Goal: Task Accomplishment & Management: Manage account settings

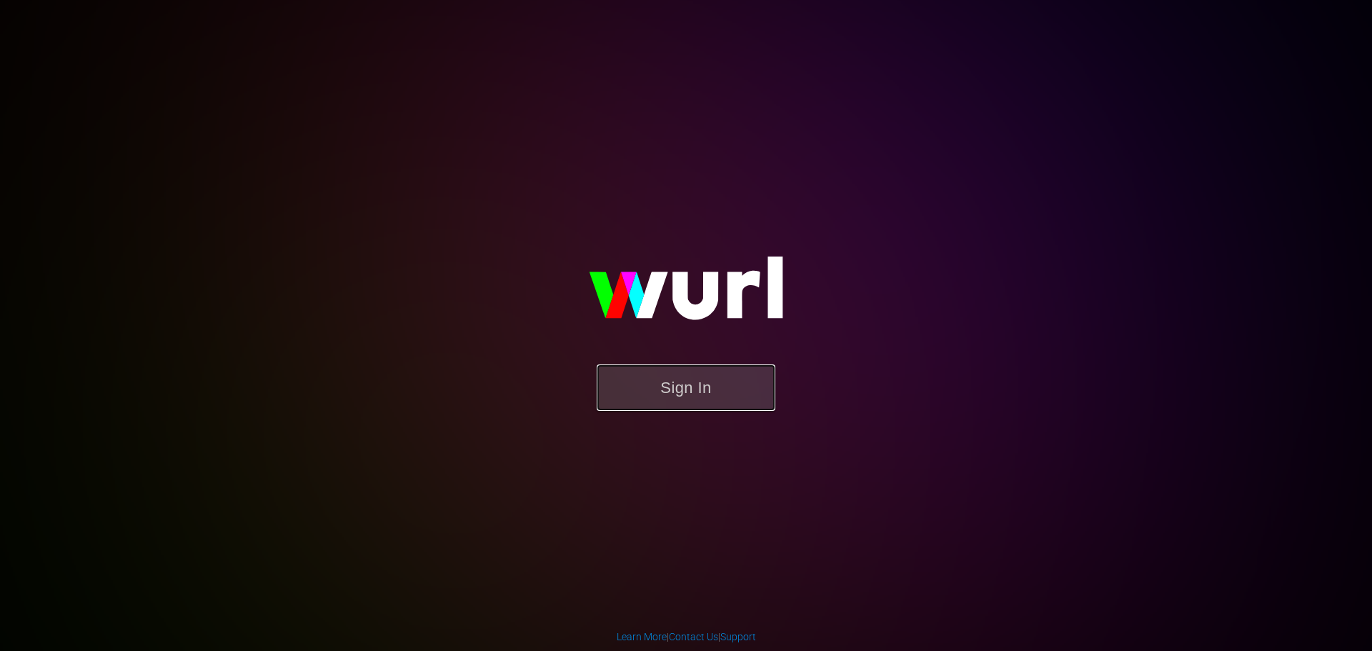
click at [750, 393] on button "Sign In" at bounding box center [685, 387] width 179 height 46
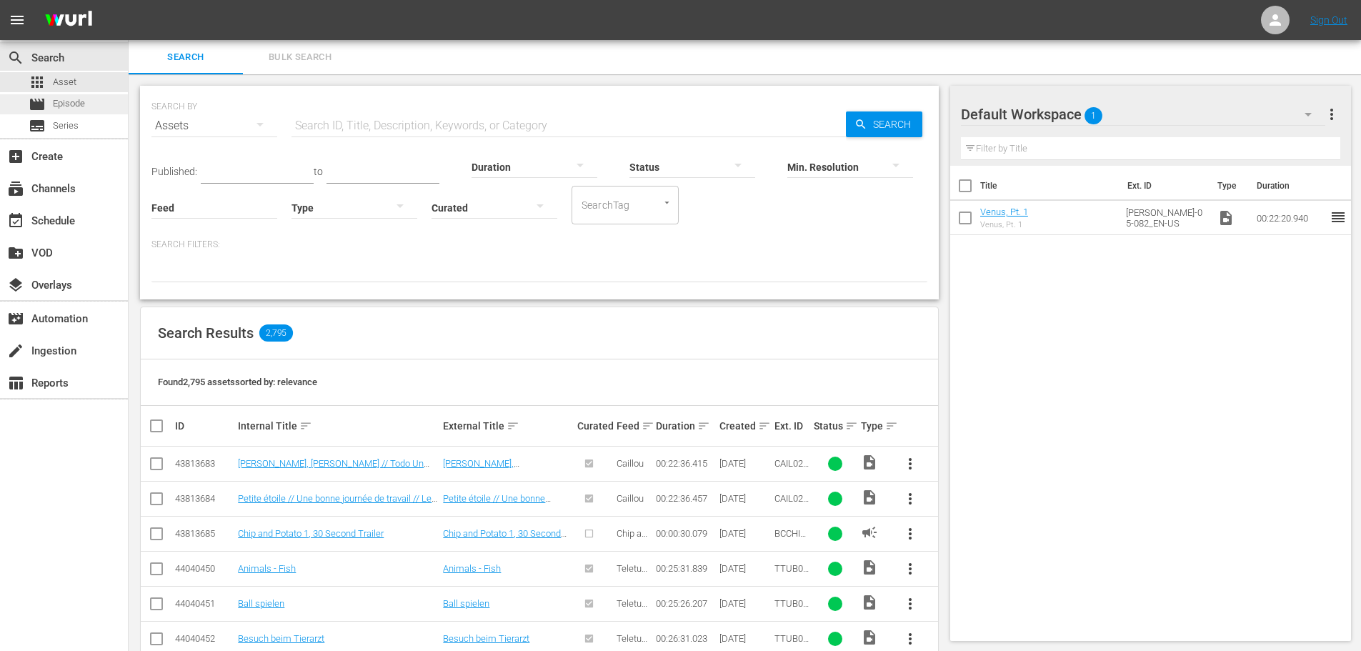
click at [81, 106] on span "Episode" at bounding box center [69, 103] width 32 height 14
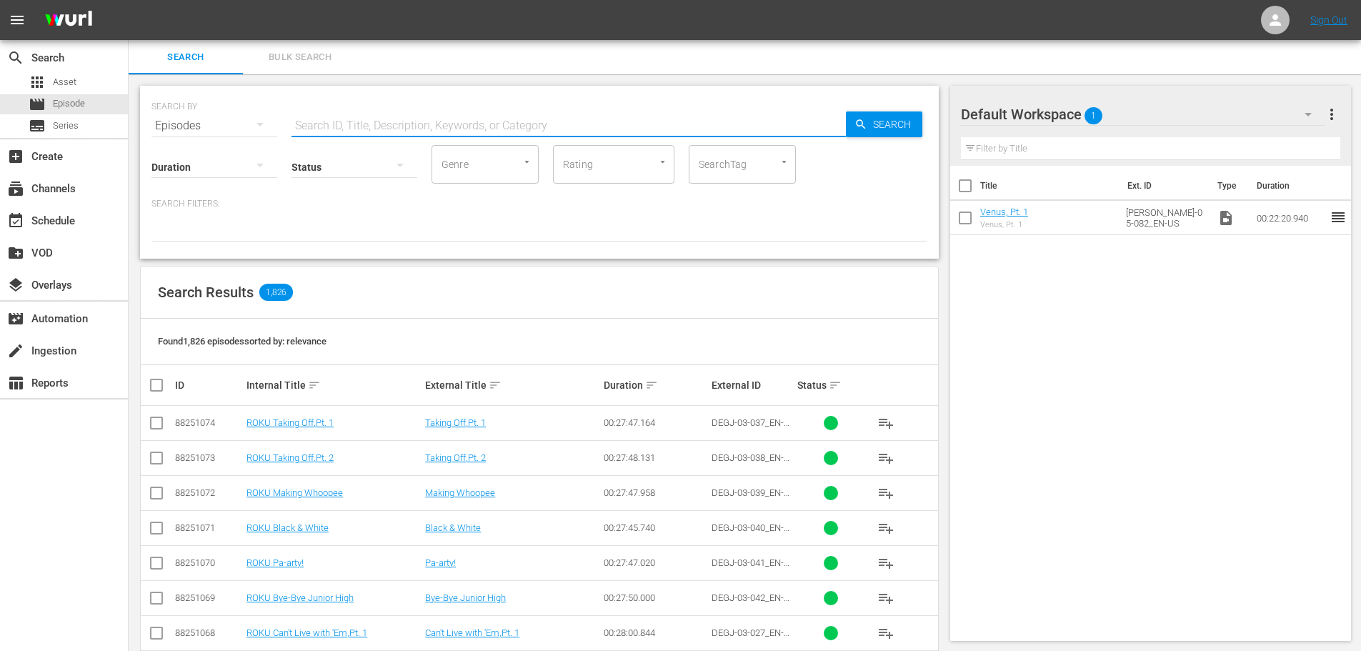
click at [310, 124] on input "text" at bounding box center [568, 126] width 554 height 34
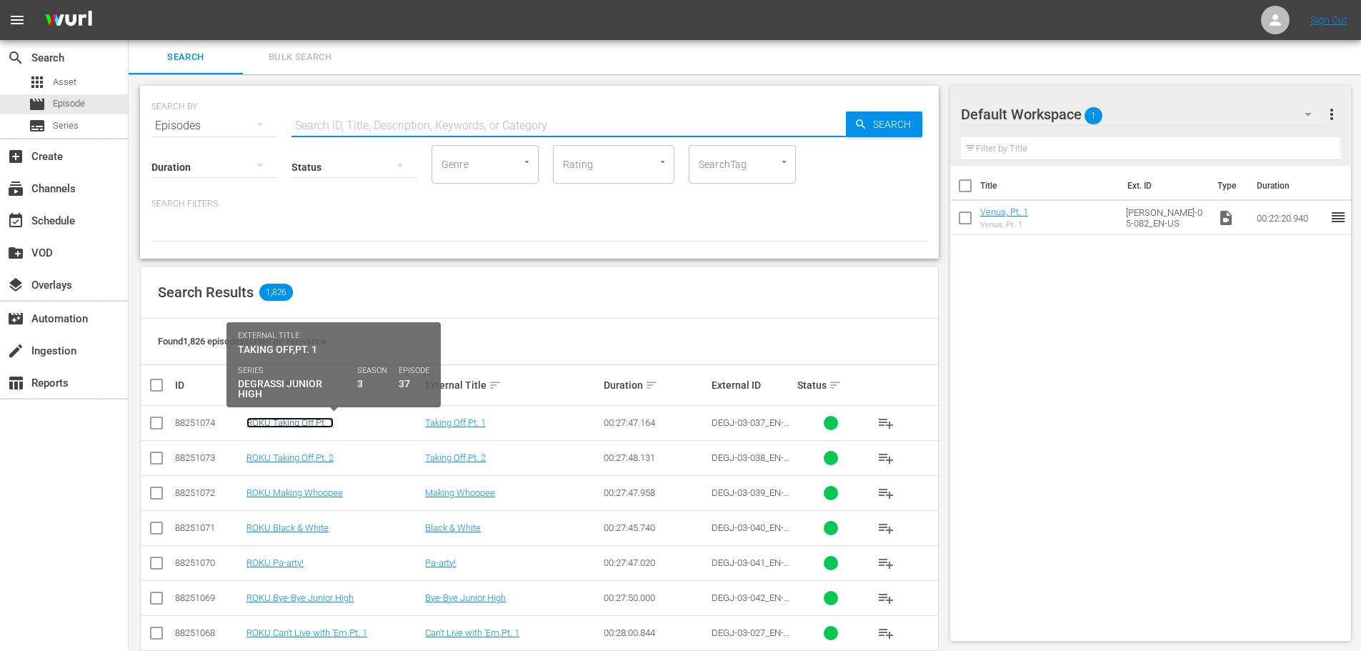
click at [321, 424] on link "ROKU Taking Off,Pt. 1" at bounding box center [289, 422] width 87 height 11
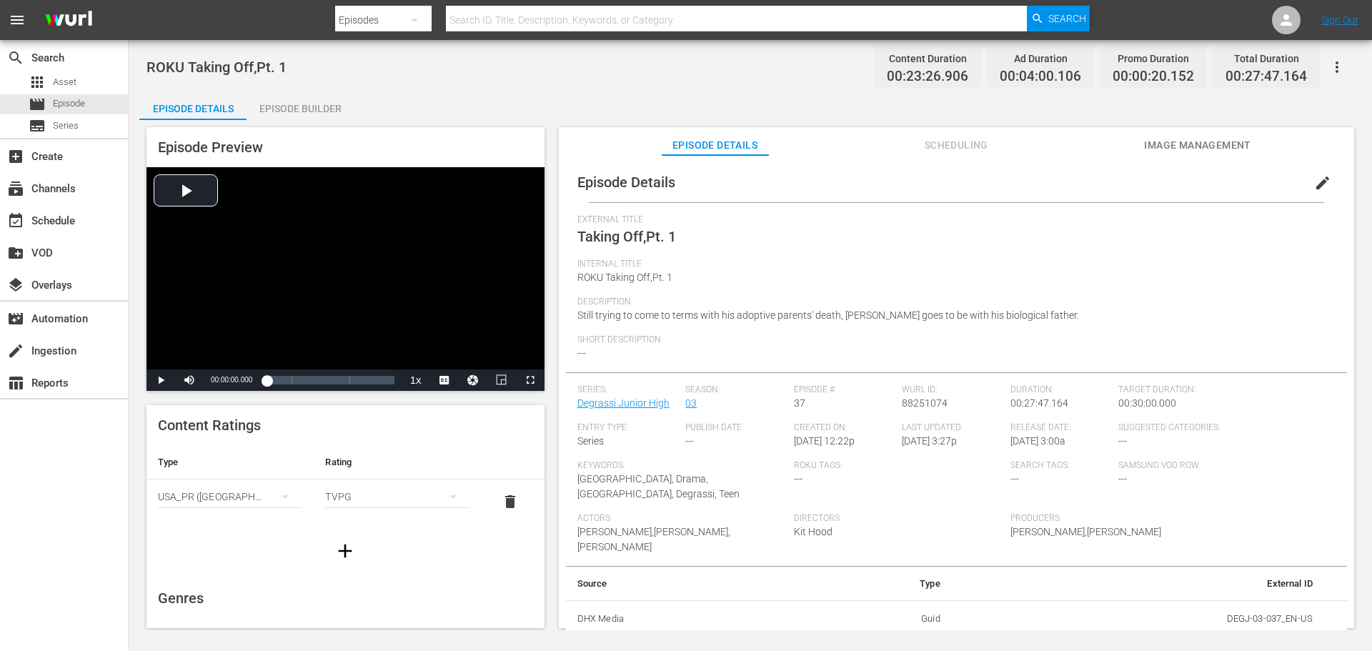
click at [1314, 186] on span "edit" at bounding box center [1322, 182] width 17 height 17
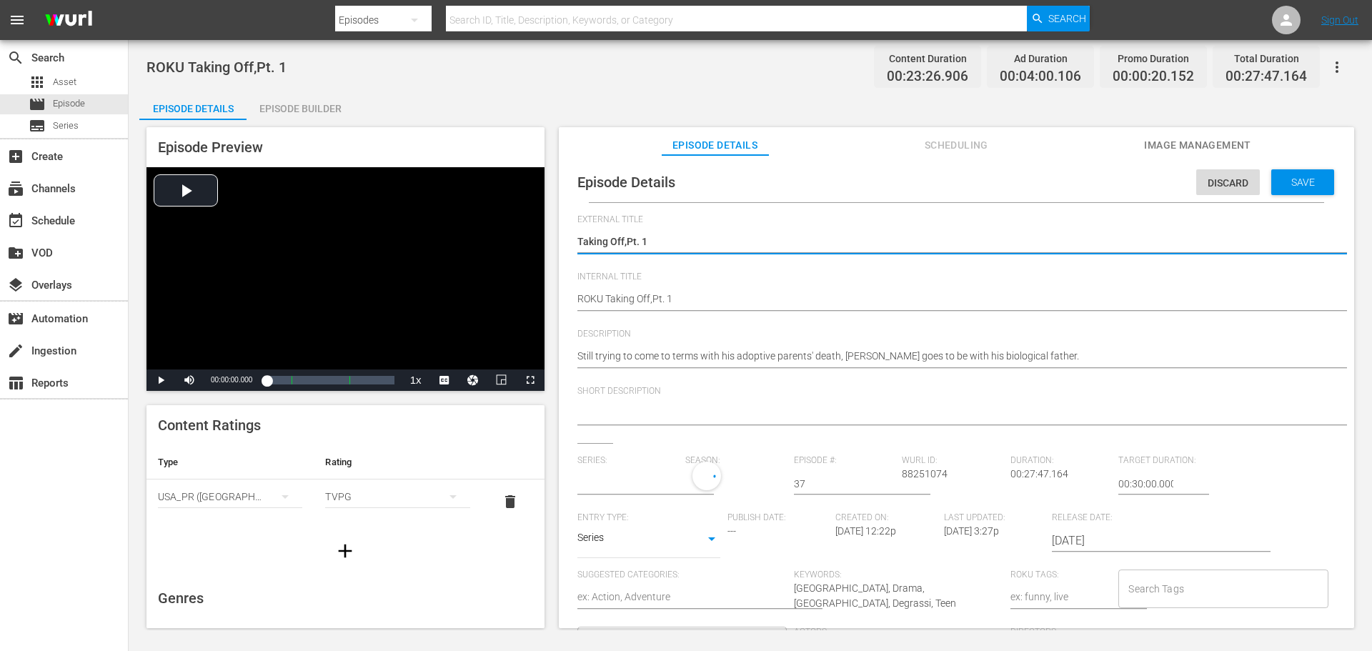
type input "Degrassi Junior High"
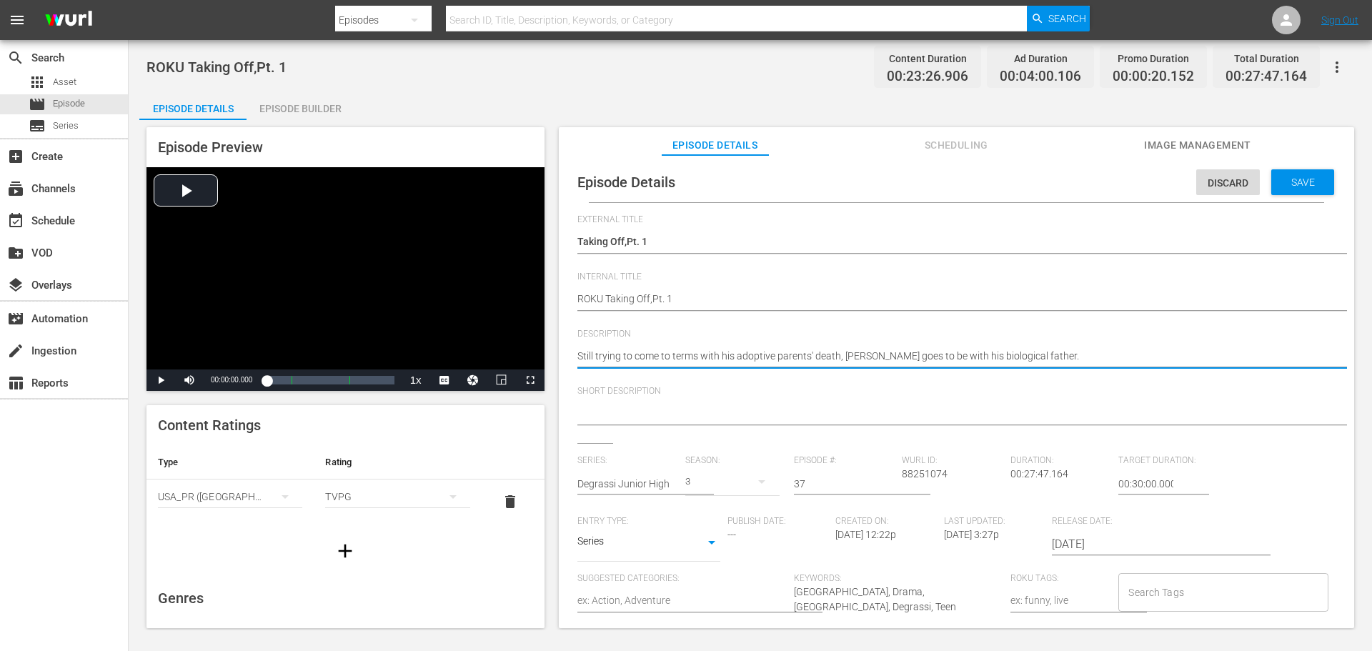
type textarea "Still rying to come to terms with his adoptive parents' death, [PERSON_NAME] go…"
type textarea "Stillrying to come to terms with his adoptive parents' death, Wheels goes to be…"
type textarea "Stilrying to come to terms with his adoptive parents' death, Wheels goes to be …"
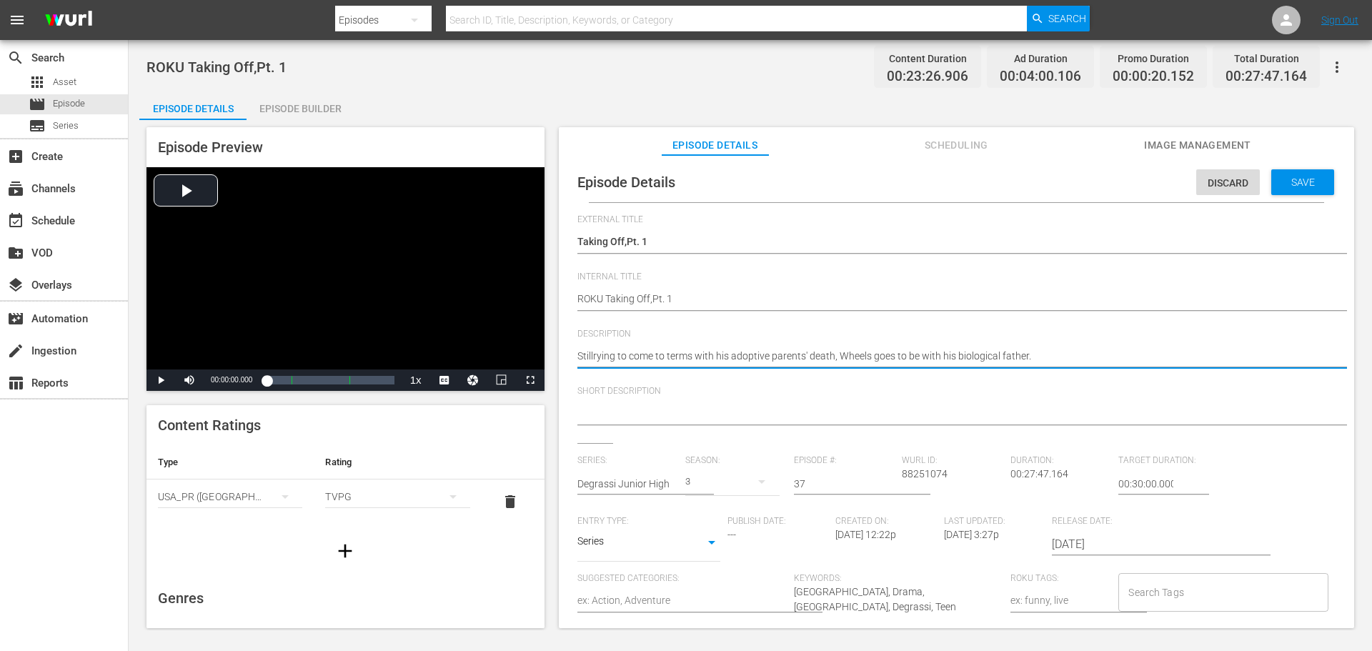
type textarea "Stilrying to come to terms with his adoptive parents' death, Wheels goes to be …"
type textarea "Stirying to come to terms with his adoptive parents' death, [PERSON_NAME] goes …"
type textarea "Strying to come to terms with his adoptive parents' death, [PERSON_NAME] goes t…"
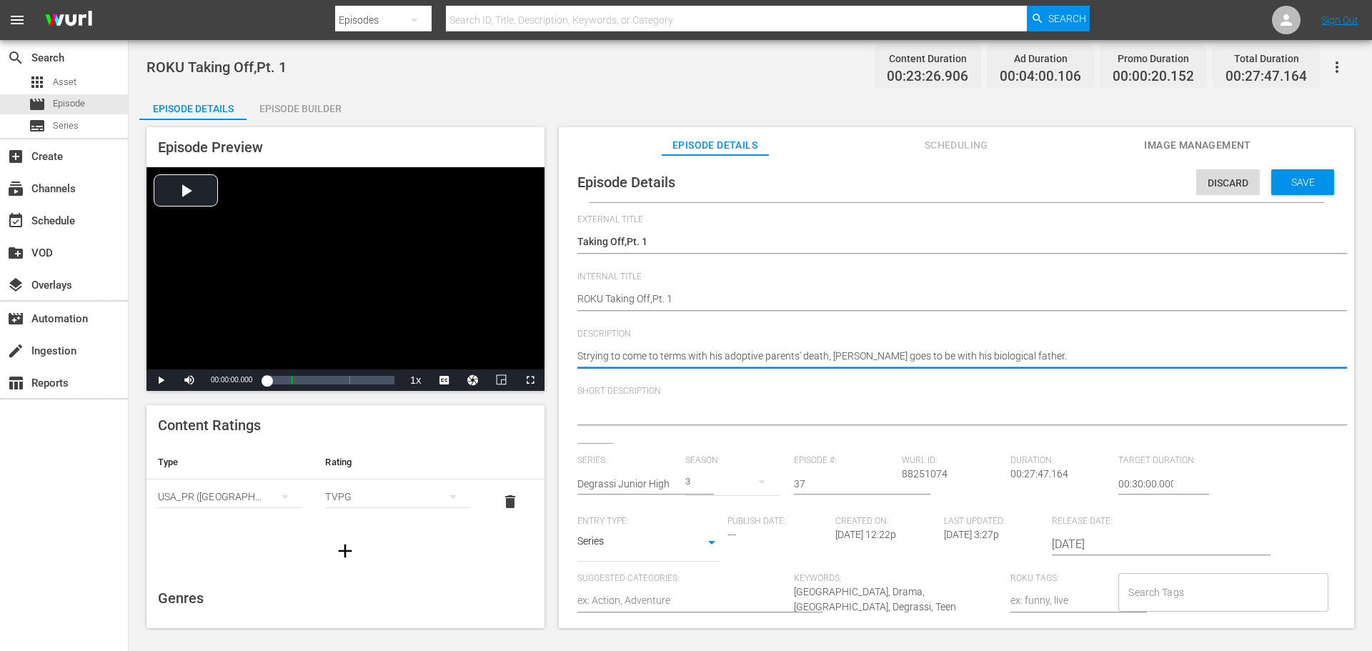
type textarea "Srying to come to terms with his adoptive parents' death, [PERSON_NAME] goes to…"
type textarea "rying to come to terms with his adoptive parents' death, [PERSON_NAME] goes to …"
type textarea "Trying to come to terms with his adoptive parents' death, [PERSON_NAME] goes to…"
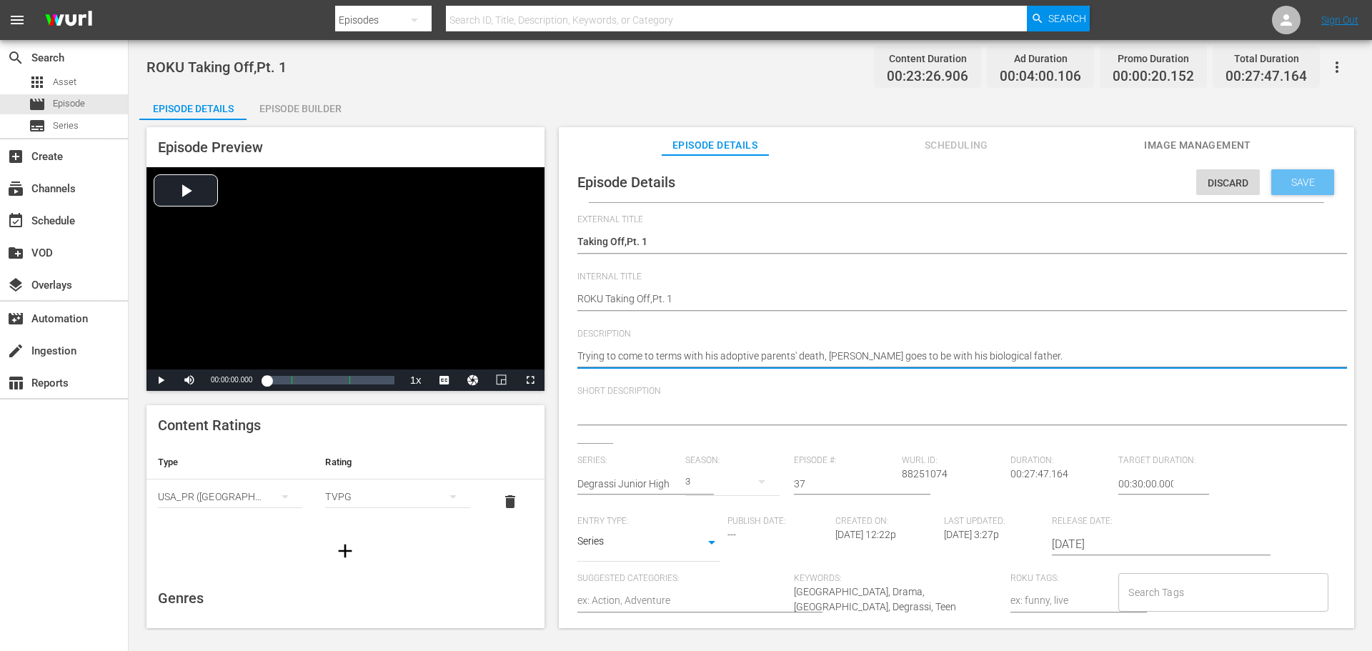
type textarea "Trying to come to terms with his adoptive parents' death, [PERSON_NAME] goes to…"
click at [1292, 183] on span "Save" at bounding box center [1302, 181] width 46 height 11
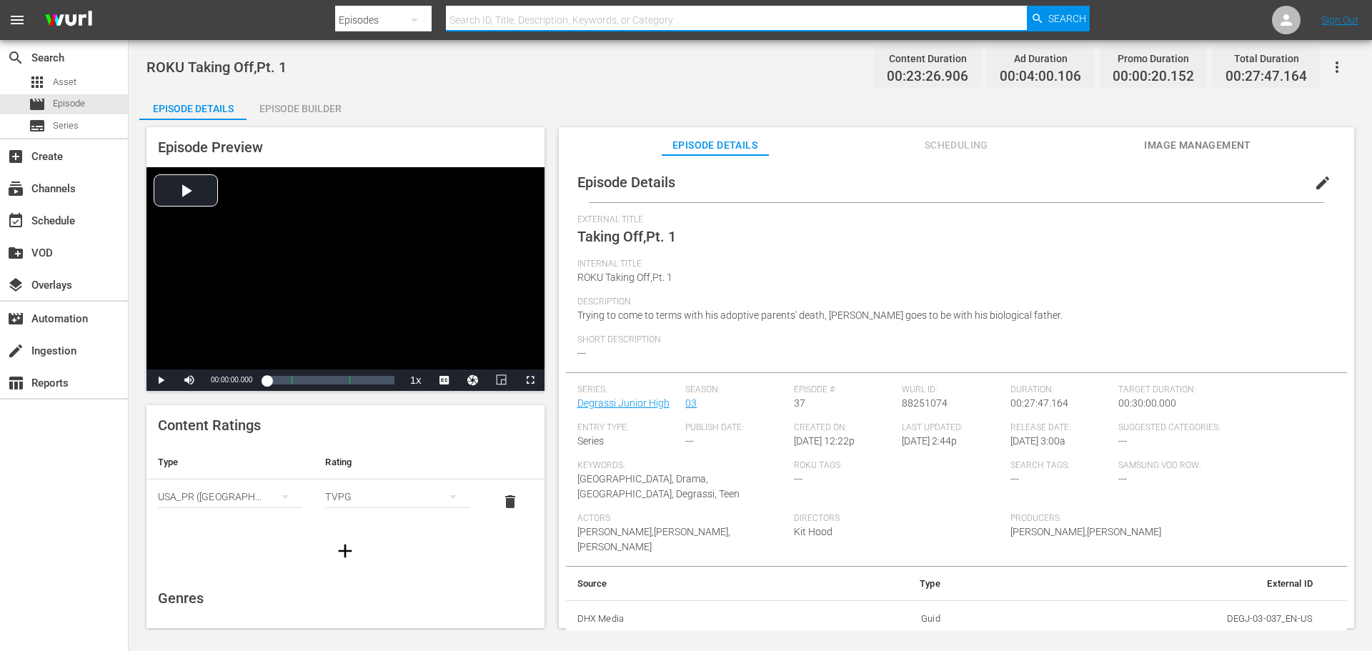
click at [596, 14] on input "text" at bounding box center [736, 20] width 581 height 34
paste input "Twenty Bucks"
type input "Twenty Bucks"
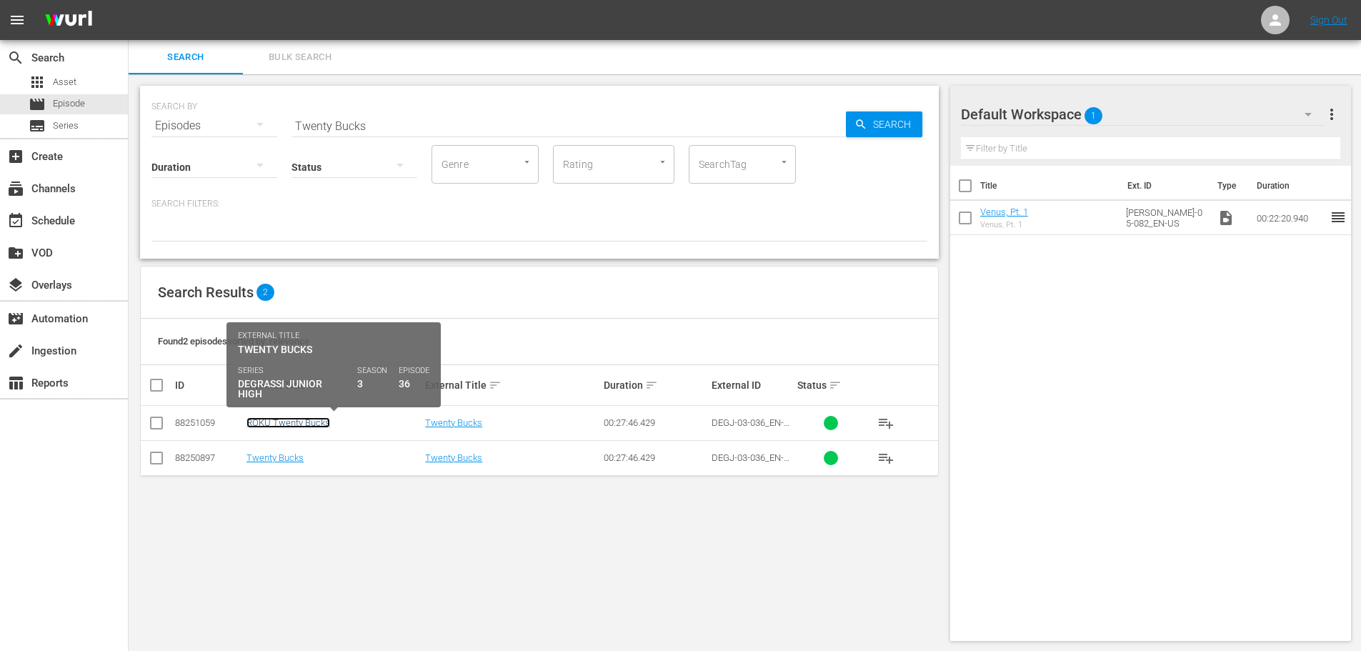
click at [313, 419] on link "ROKU Twenty Bucks" at bounding box center [288, 422] width 84 height 11
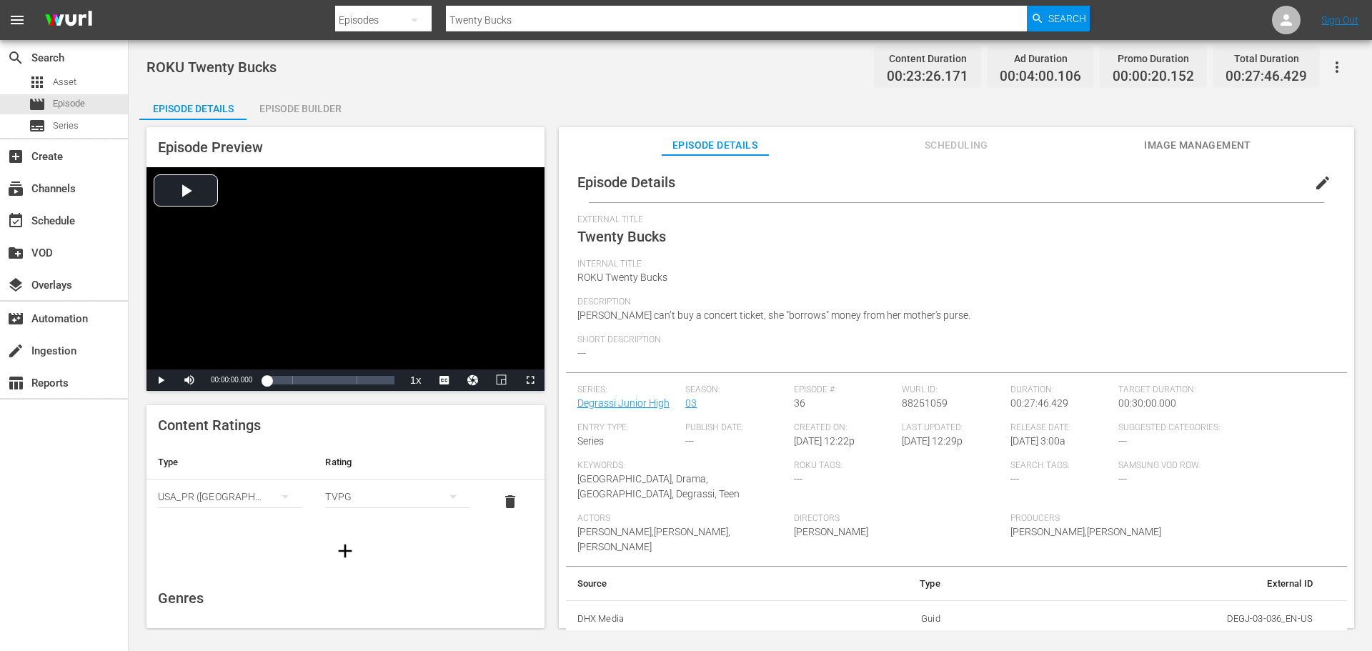
click at [926, 316] on span "[PERSON_NAME] can’t buy a concert ticket, she "borrows" money from her mother's…" at bounding box center [773, 314] width 393 height 11
click at [1314, 181] on span "edit" at bounding box center [1322, 182] width 17 height 17
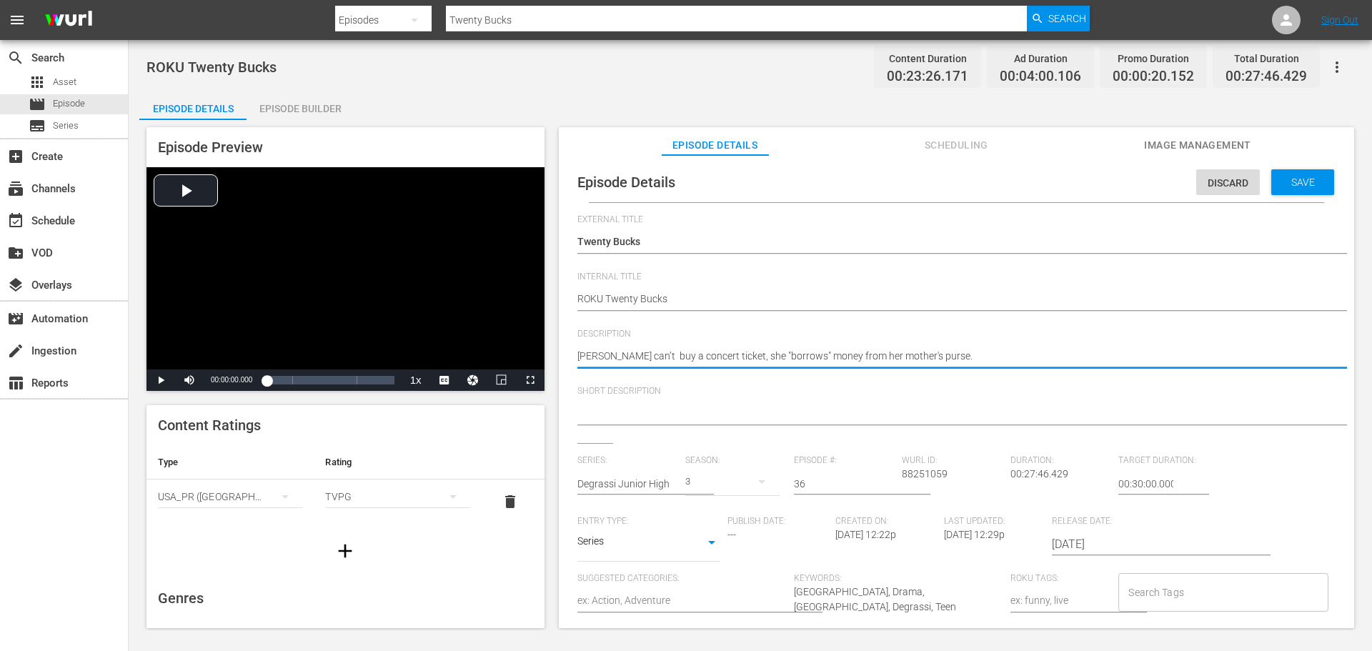
type textarea "[PERSON_NAME] can’t buy a concert ticket, she borrows" money from her mother's …"
type textarea "[PERSON_NAME] can’t buy a concert ticket, she borrows money from her mother's p…"
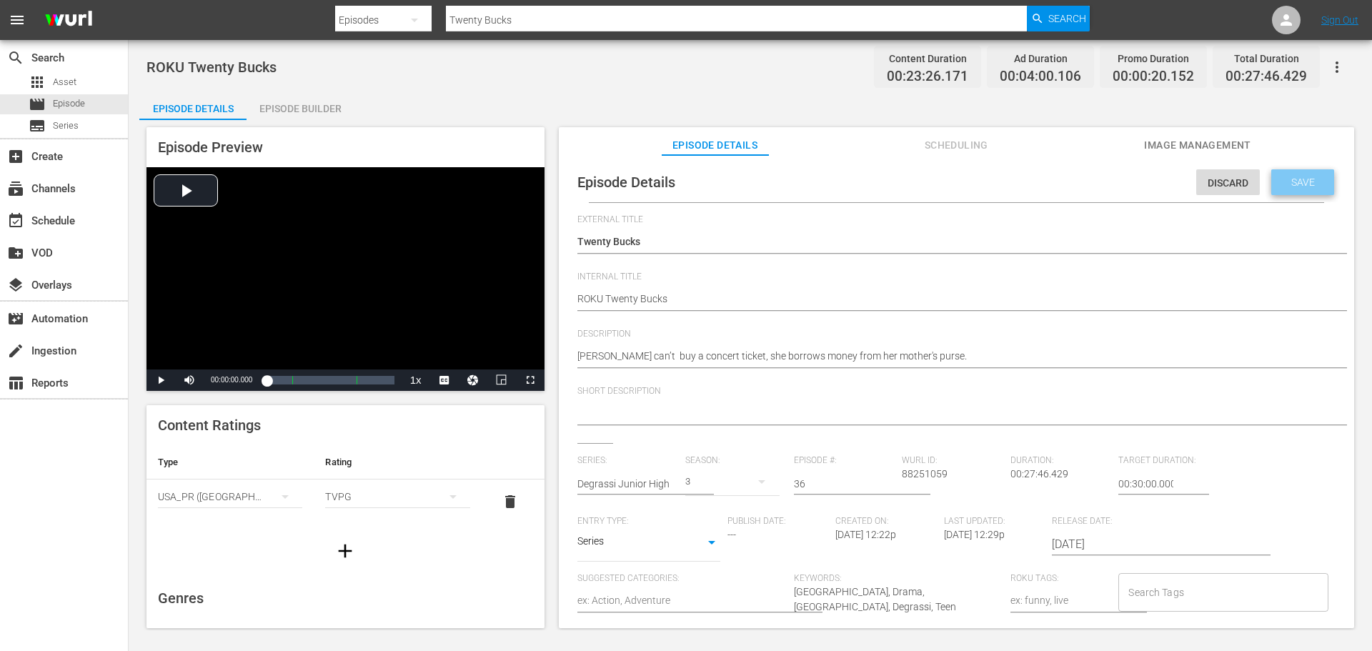
click at [1289, 176] on span "Save" at bounding box center [1302, 181] width 46 height 11
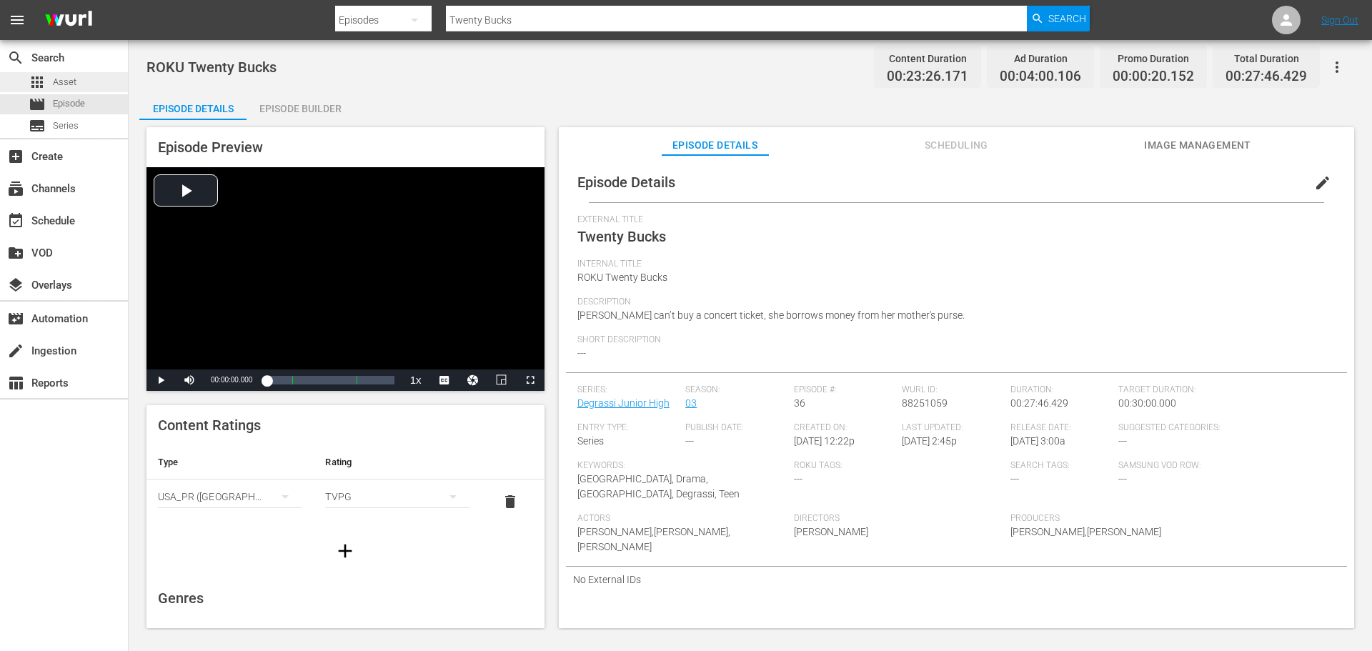
click at [71, 84] on span "Asset" at bounding box center [65, 82] width 24 height 14
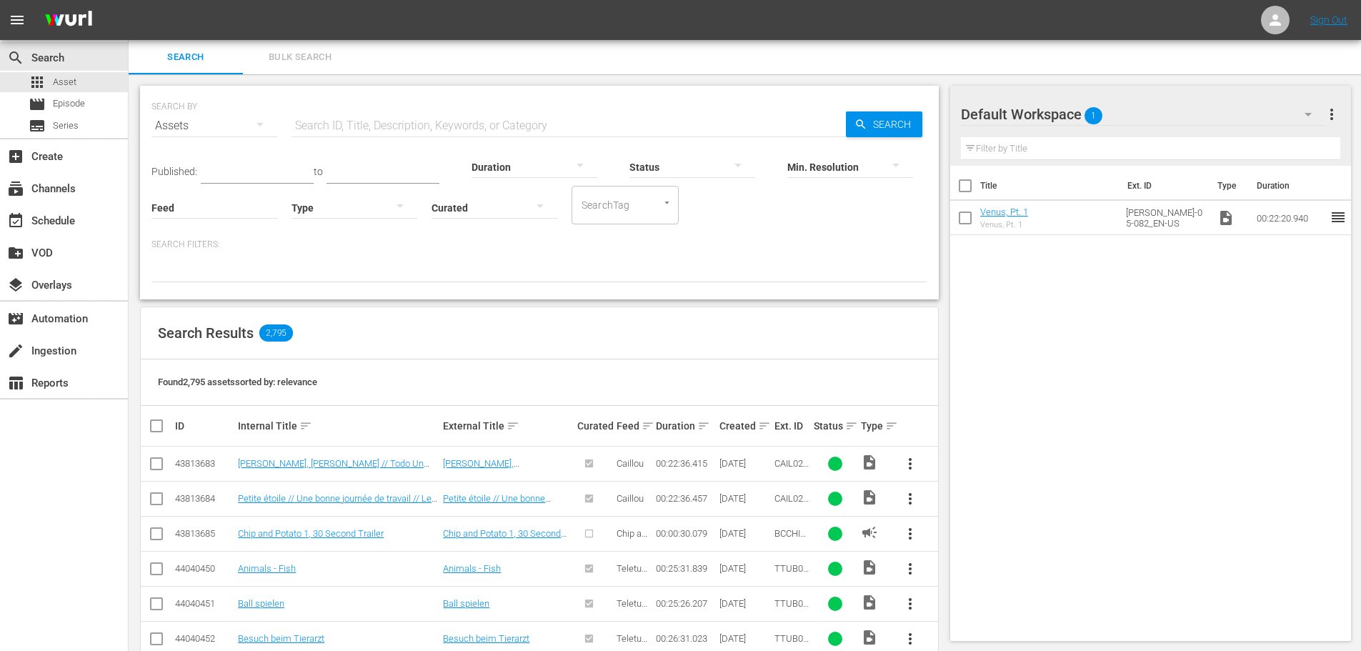
click at [394, 126] on input "text" at bounding box center [568, 126] width 554 height 34
paste input "US-56750524"
type input "US-56750524"
click at [896, 136] on div "Min. Resolution" at bounding box center [850, 157] width 126 height 51
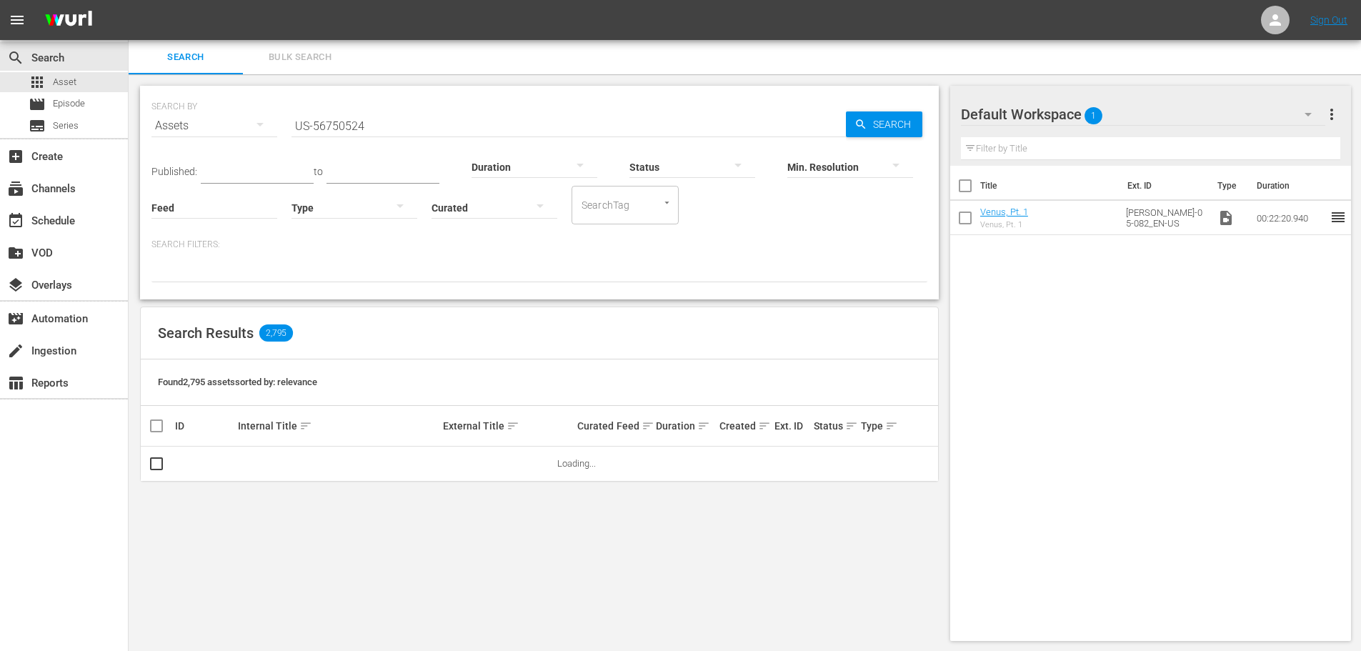
click at [896, 132] on div "Min. Resolution" at bounding box center [850, 157] width 126 height 51
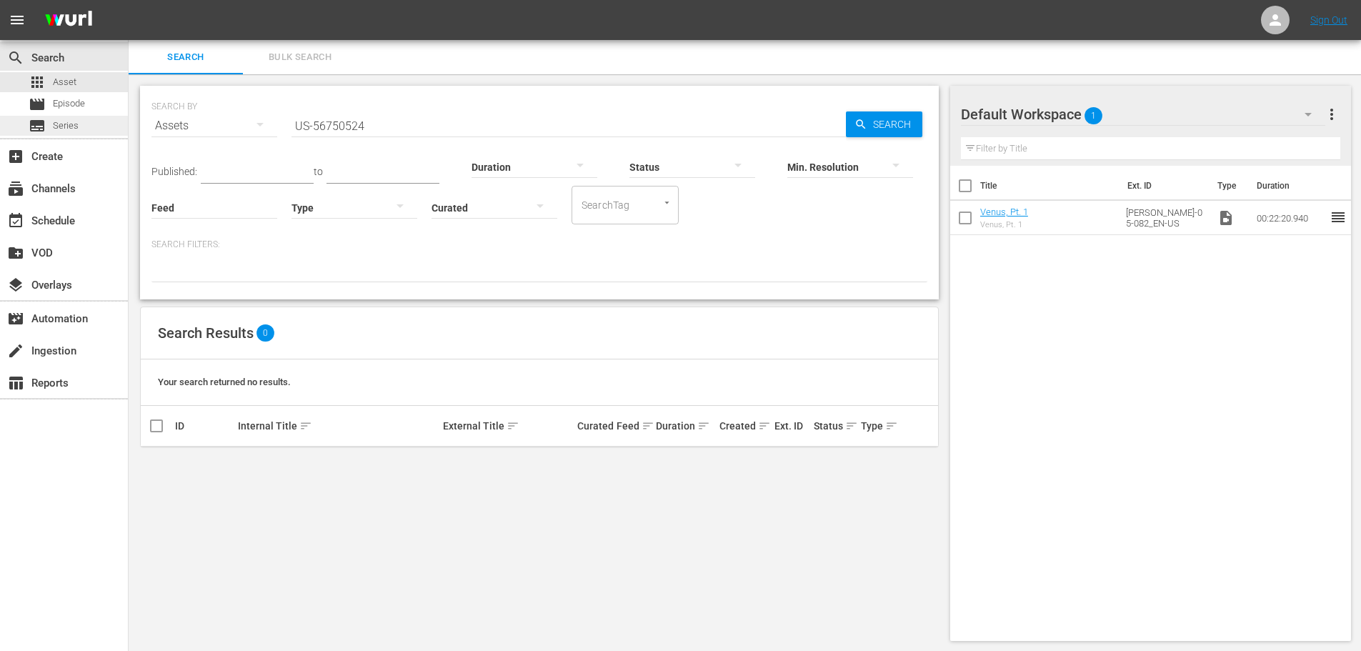
click at [93, 124] on div "subtitles Series" at bounding box center [64, 126] width 128 height 20
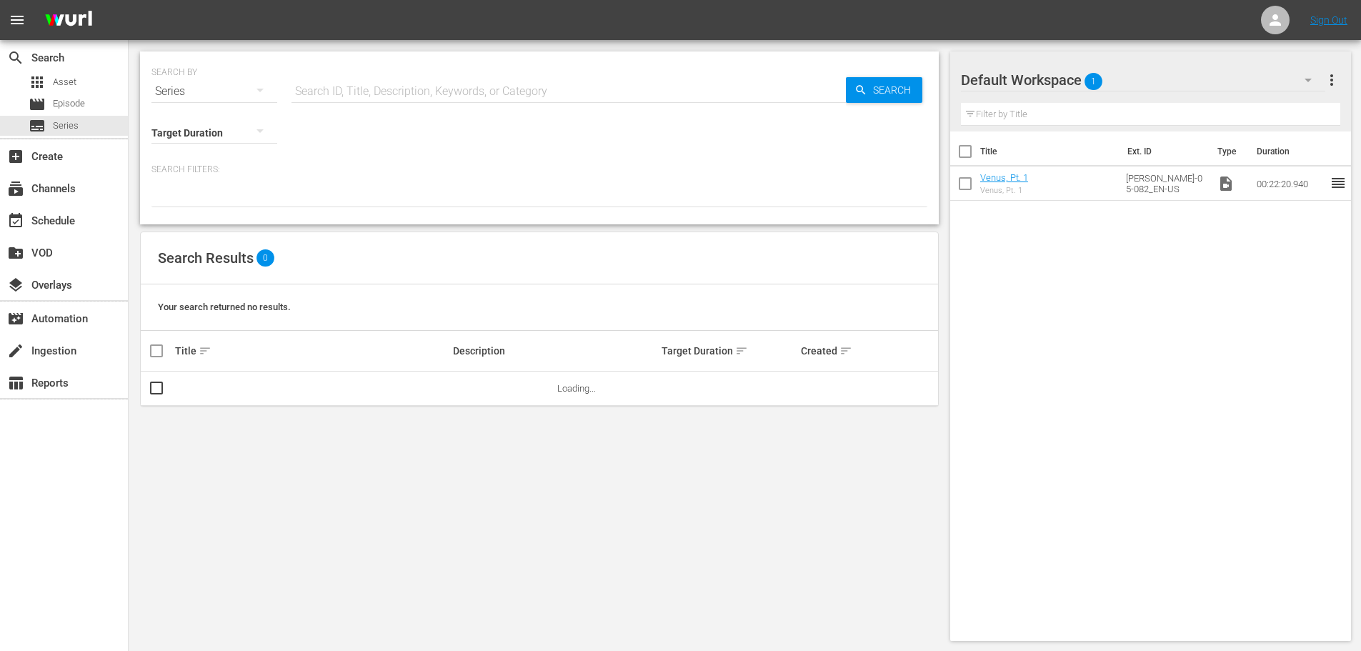
click at [425, 90] on input "text" at bounding box center [568, 91] width 554 height 34
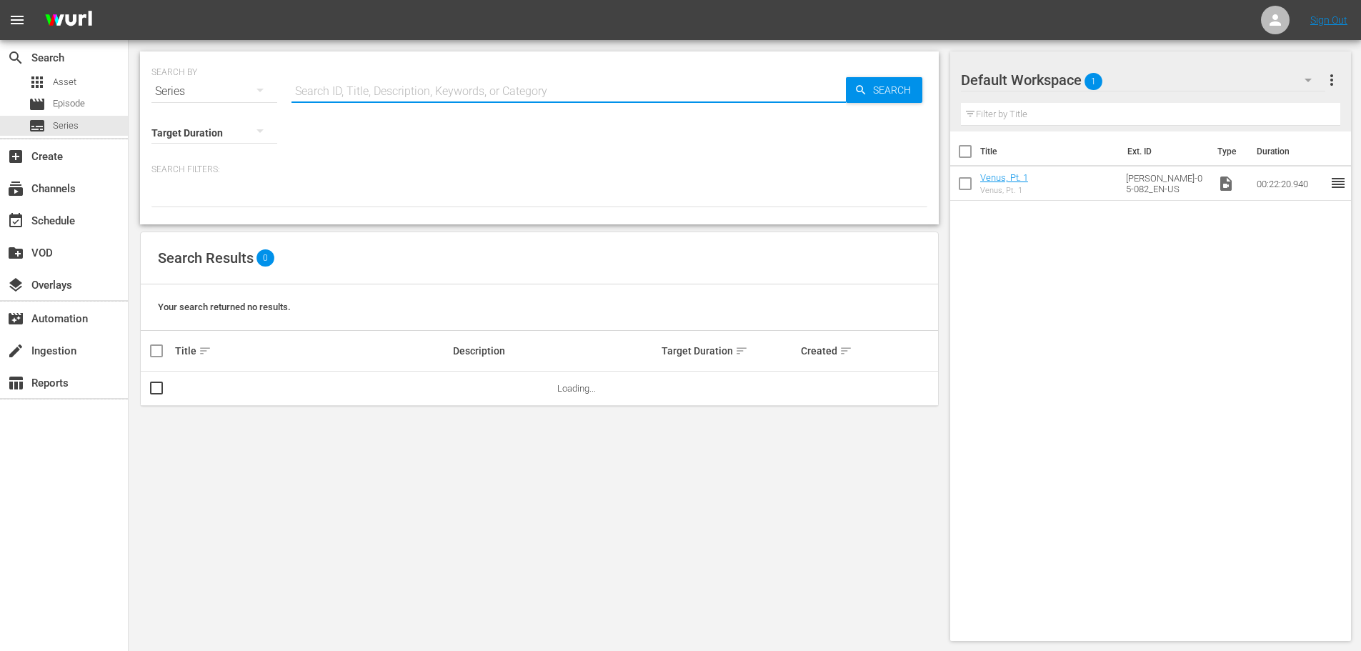
paste input "US-56750524"
type input "US-56750524"
click at [901, 93] on span "Search" at bounding box center [894, 90] width 55 height 26
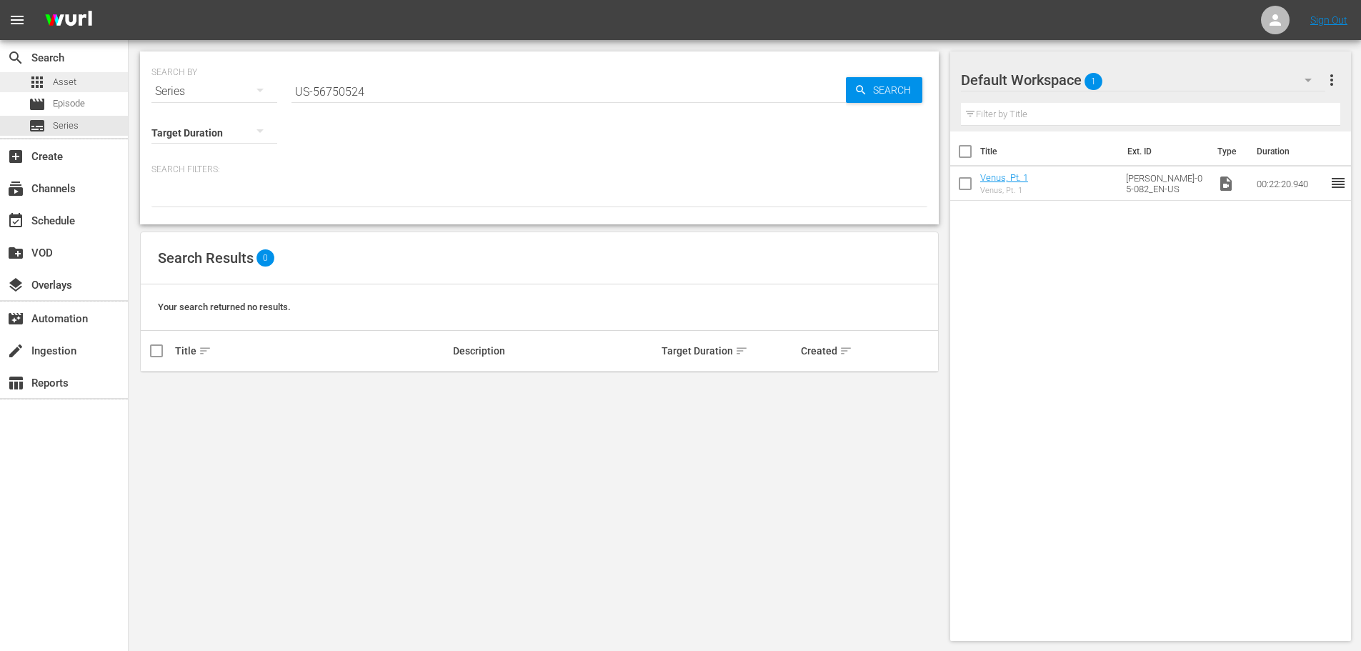
click at [93, 81] on div "apps Asset" at bounding box center [64, 82] width 128 height 20
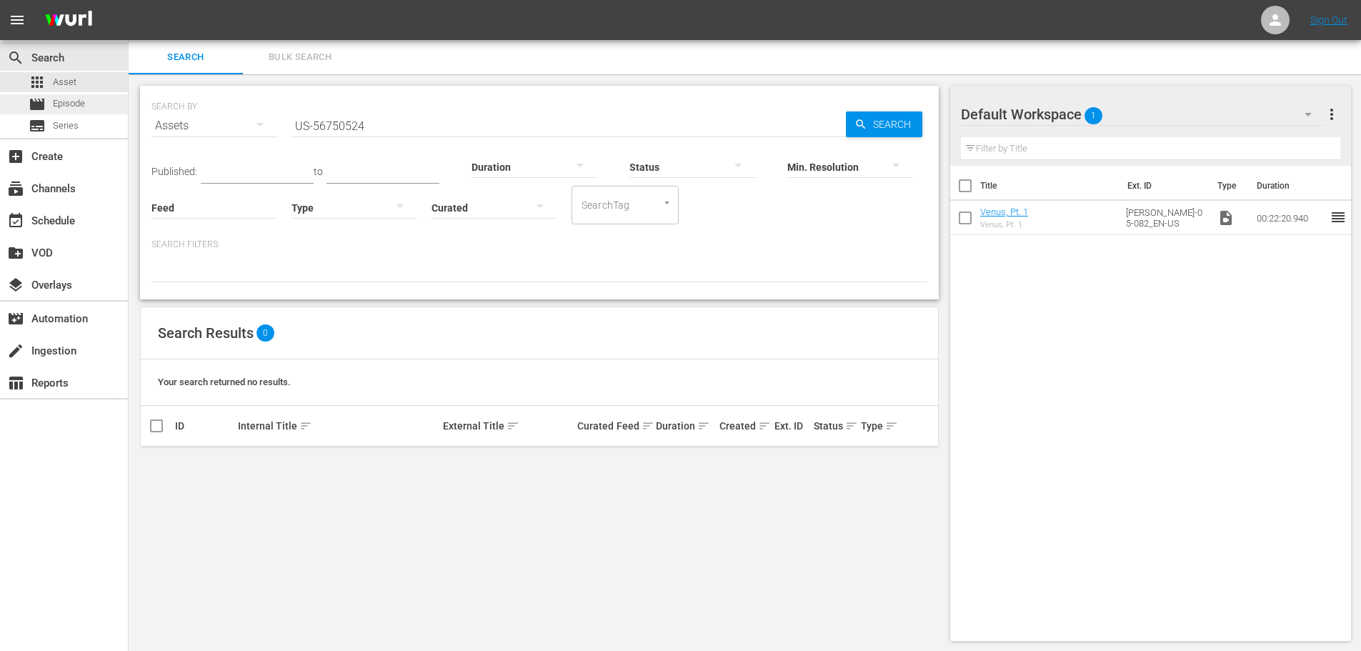
click at [77, 101] on span "Episode" at bounding box center [69, 103] width 32 height 14
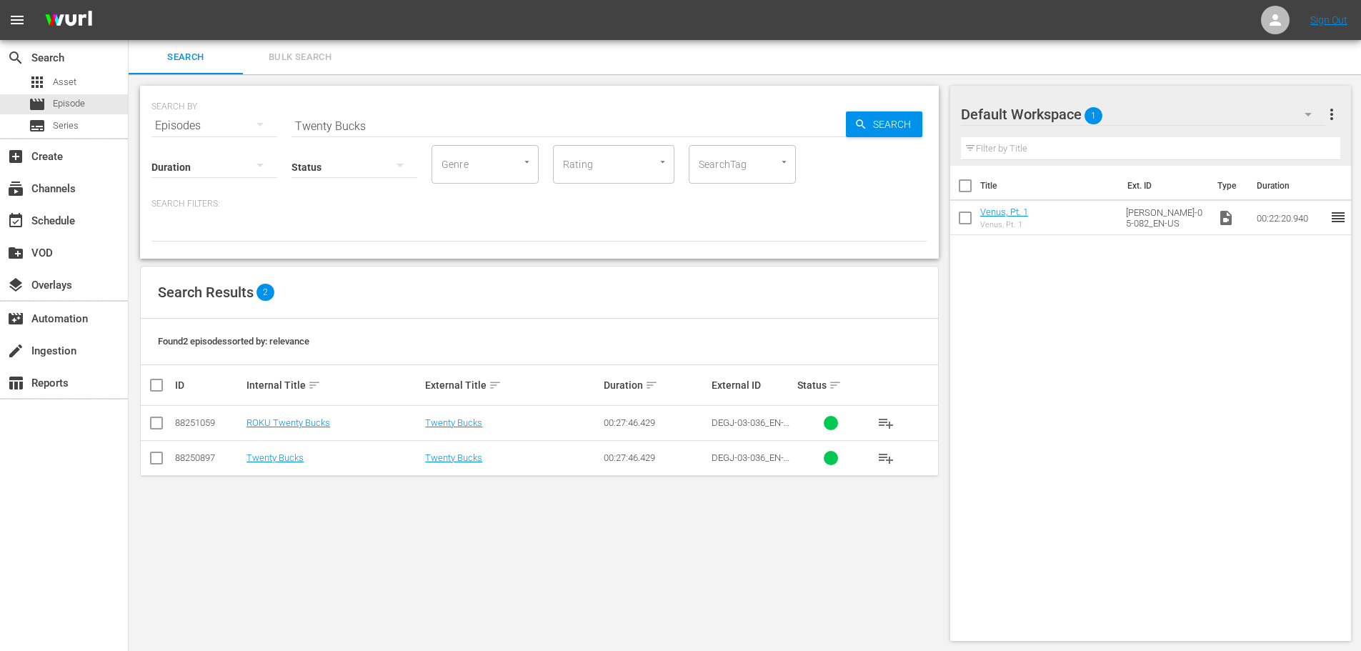
click at [406, 121] on input "Twenty Bucks" at bounding box center [568, 126] width 554 height 34
drag, startPoint x: 406, startPoint y: 125, endPoint x: 169, endPoint y: 121, distance: 237.2
click at [169, 121] on div "SEARCH BY Search By Episodes Search ID, Title, Description, Keywords, or Catego…" at bounding box center [539, 116] width 776 height 51
paste input "US-56750524"
type input "US-56750524"
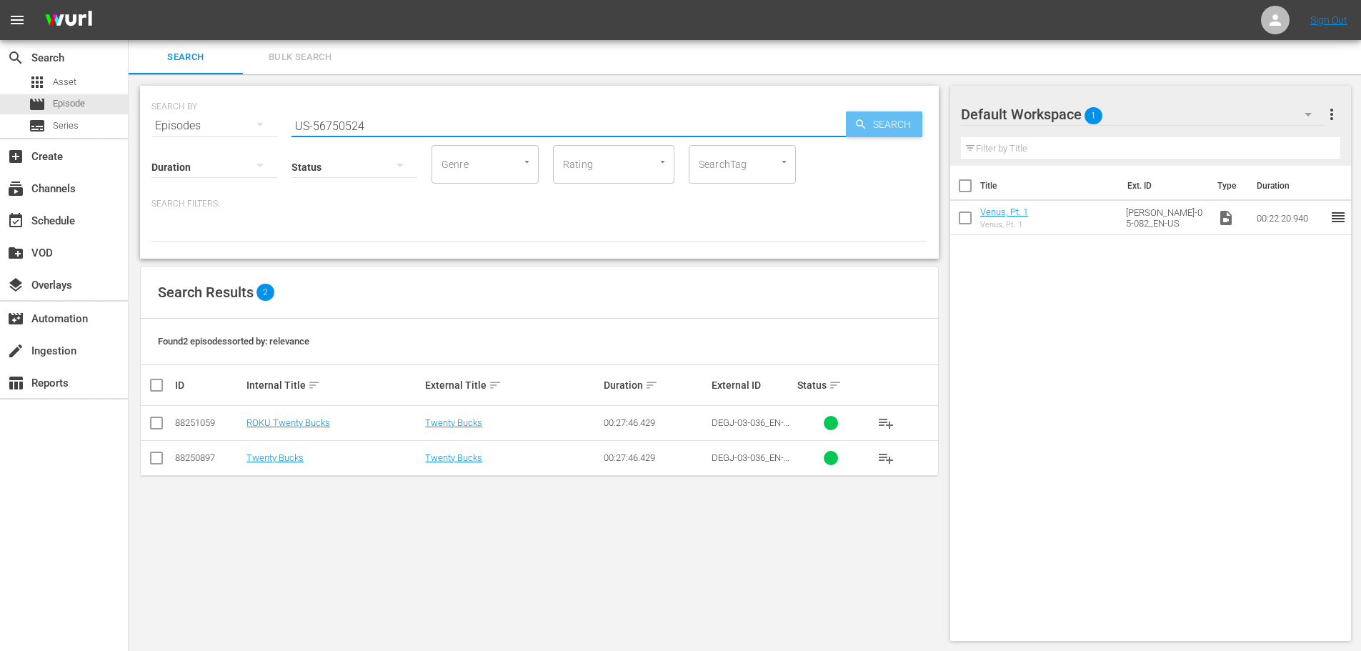
click at [897, 131] on span "Search" at bounding box center [894, 124] width 55 height 26
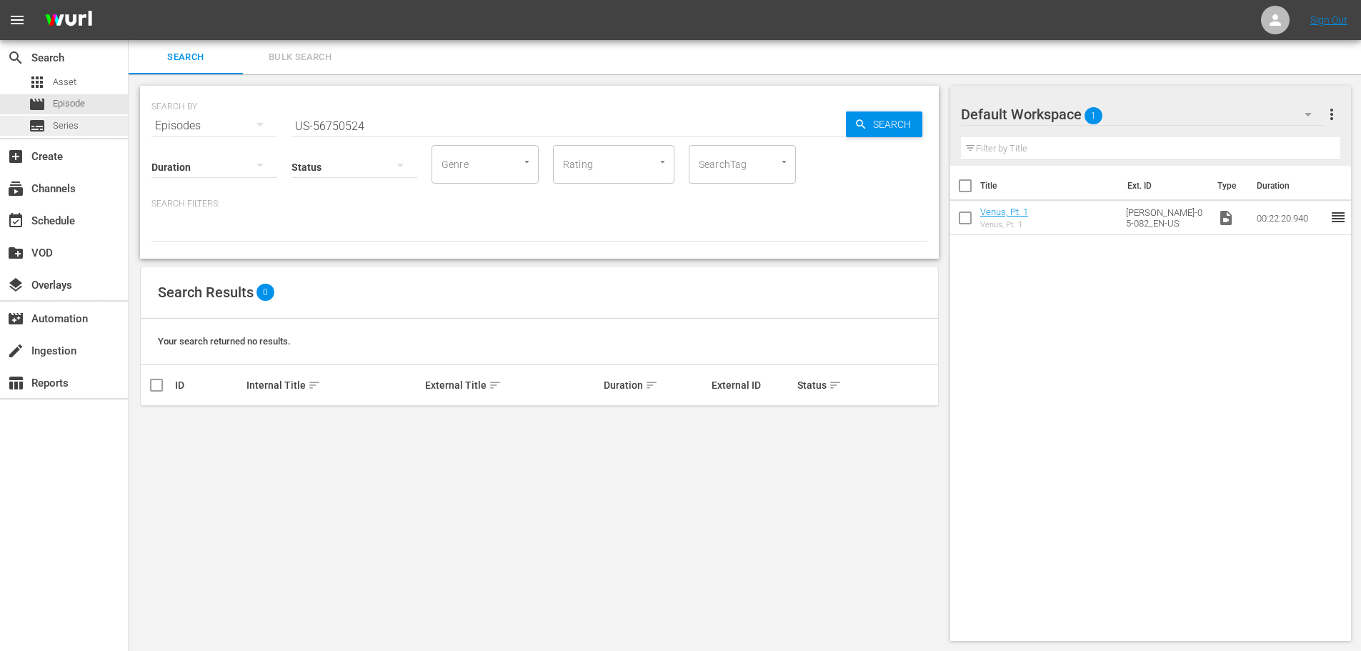
click at [91, 126] on div "subtitles Series" at bounding box center [64, 126] width 128 height 20
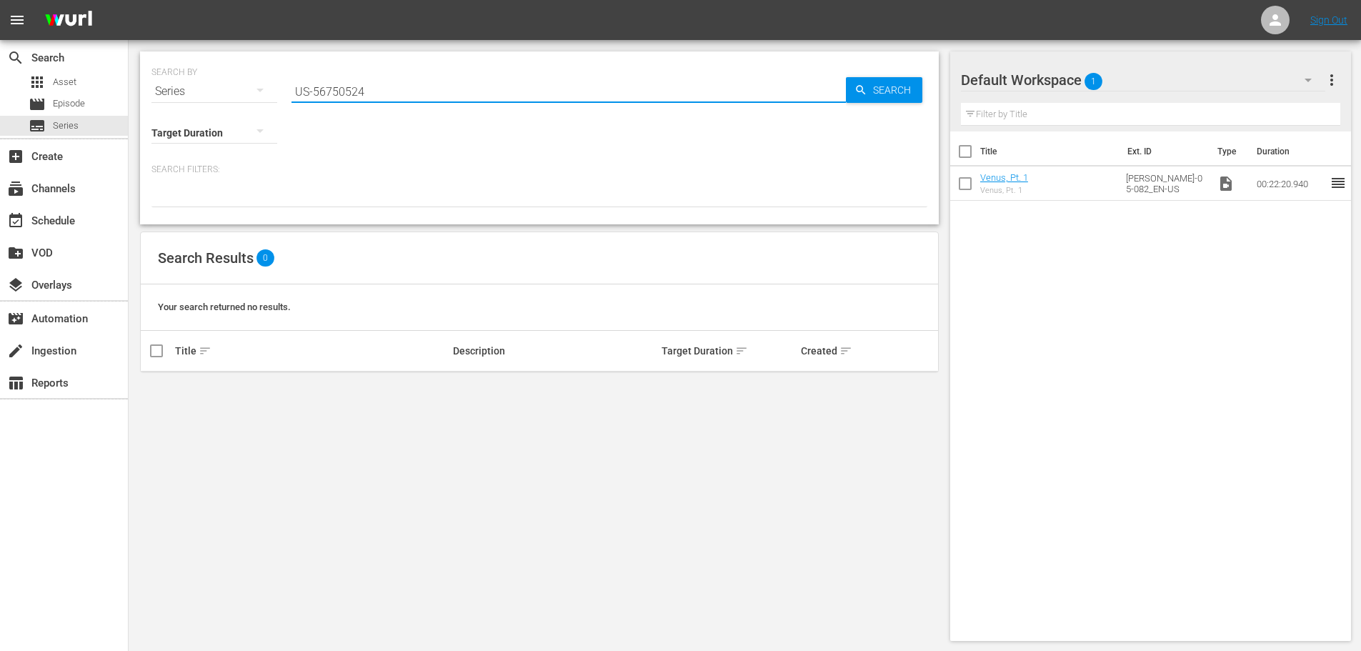
drag, startPoint x: 399, startPoint y: 90, endPoint x: 297, endPoint y: 89, distance: 101.4
click at [297, 89] on input "US-56750524" at bounding box center [568, 91] width 554 height 34
type input "degrassi high"
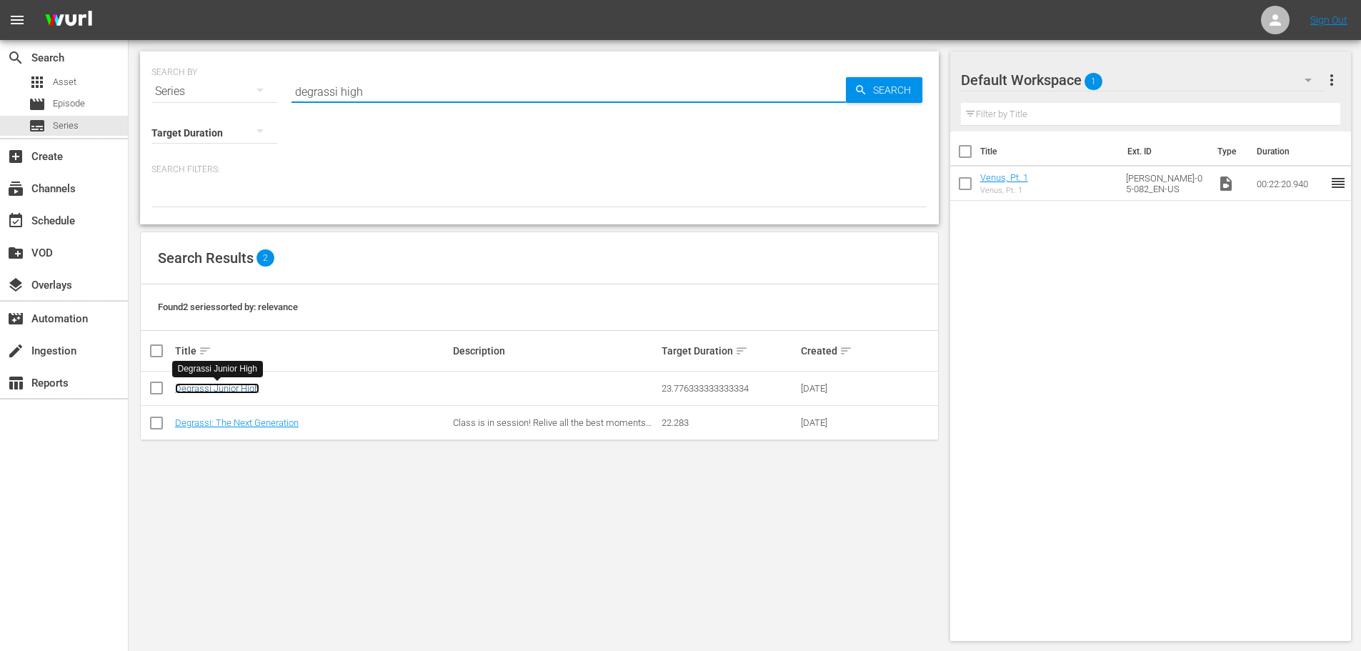
click at [224, 388] on link "Degrassi Junior High" at bounding box center [217, 388] width 84 height 11
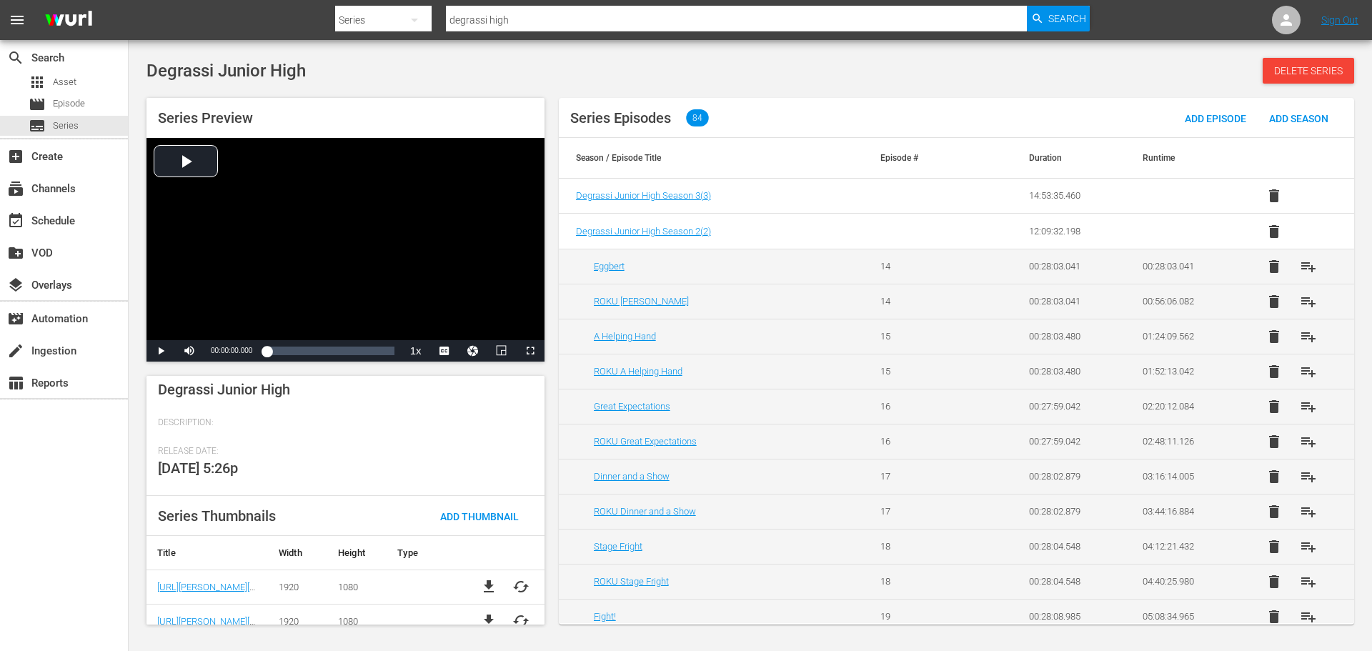
scroll to position [185, 0]
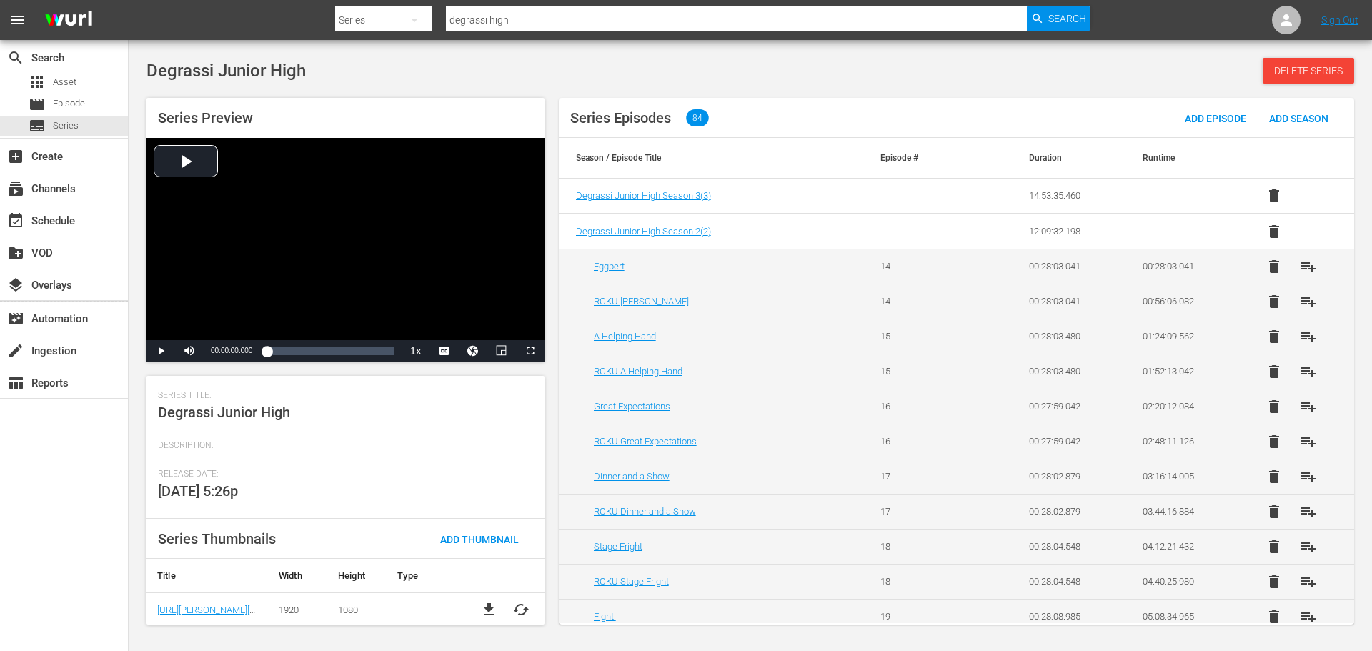
click at [183, 448] on span "Description:" at bounding box center [342, 445] width 368 height 11
click at [194, 461] on div "Description:" at bounding box center [345, 454] width 375 height 29
click at [202, 465] on div "Description:" at bounding box center [345, 454] width 375 height 29
click at [204, 466] on div "Description:" at bounding box center [345, 454] width 375 height 29
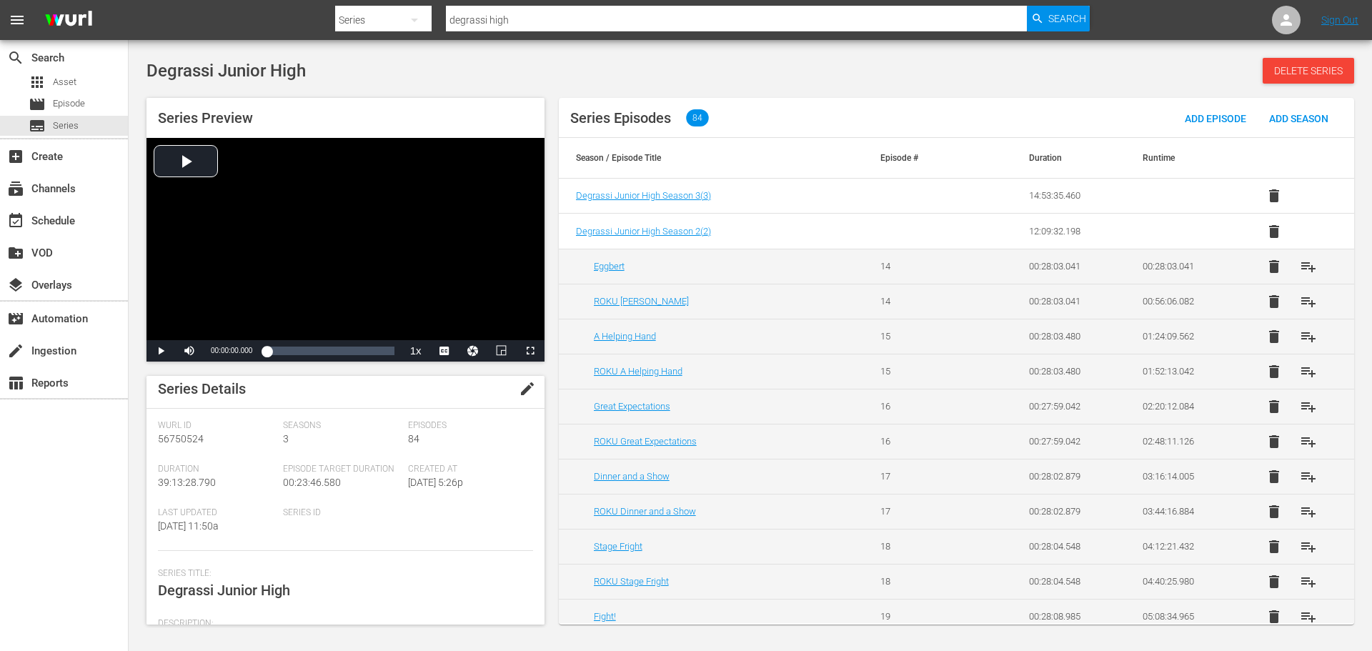
scroll to position [0, 0]
click at [519, 400] on span "edit" at bounding box center [527, 395] width 17 height 17
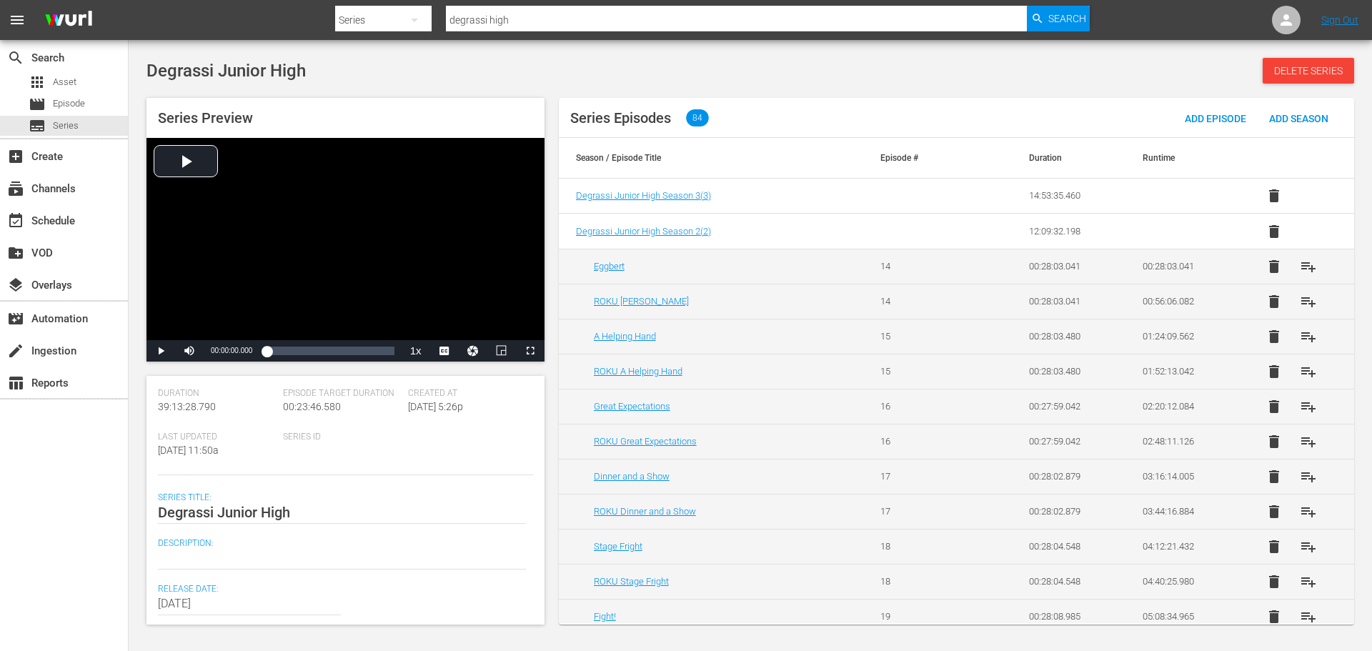
scroll to position [214, 0]
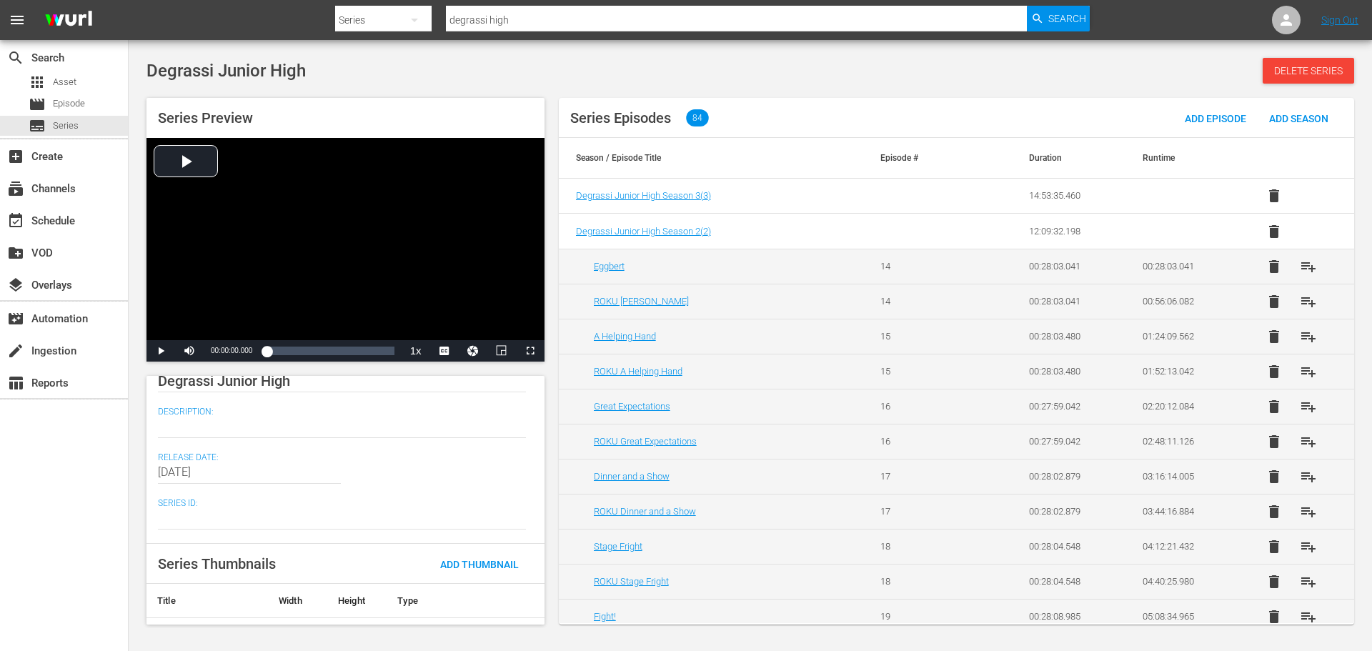
click at [301, 419] on textarea at bounding box center [342, 426] width 368 height 17
click at [231, 424] on textarea at bounding box center [342, 426] width 368 height 17
paste textarea "Light, funny and poignant, DEGRASSI JUNIOR HIGH is a series with strong family …"
type textarea "Light, funny and poignant, DEGRASSI JUNIOR HIGH is a series with strong family …"
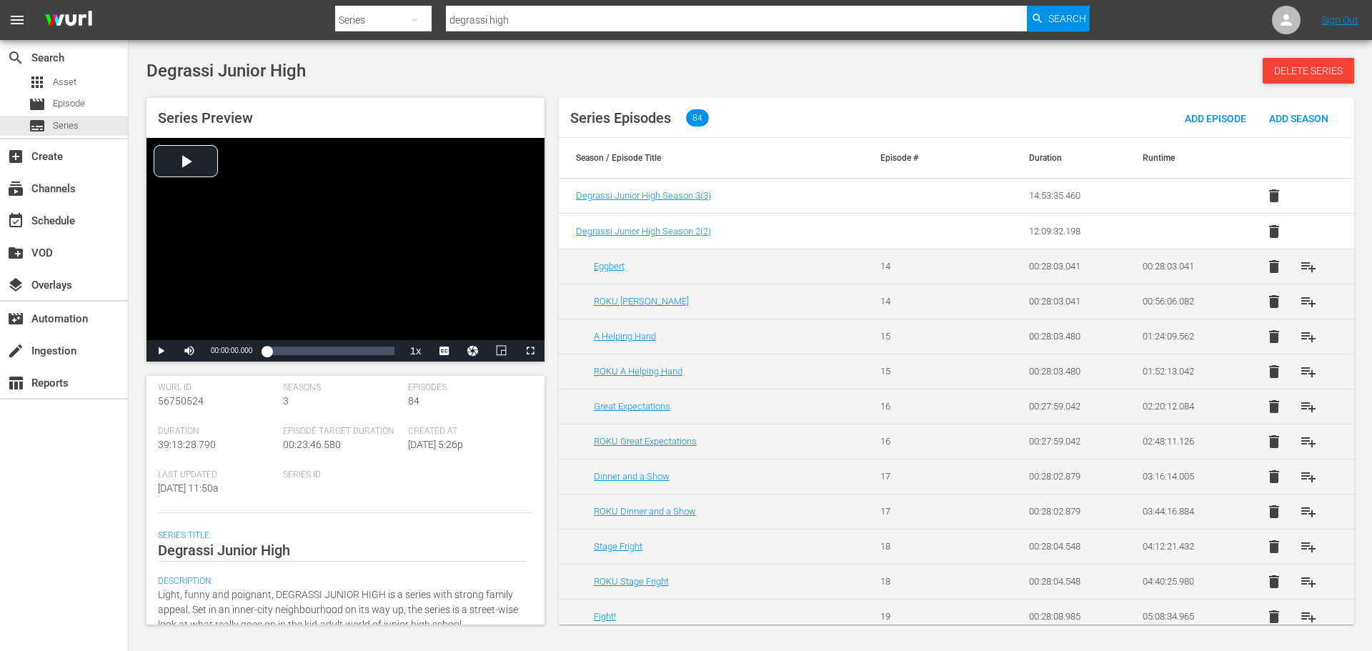
scroll to position [0, 0]
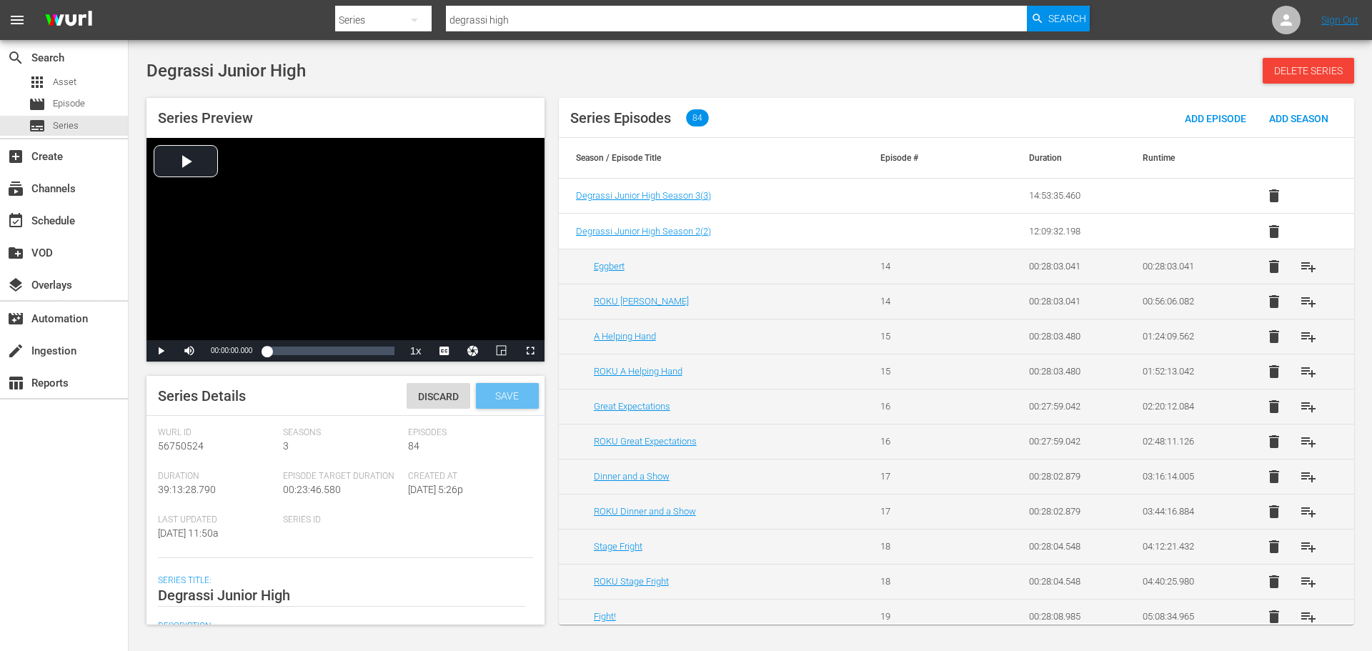
type textarea "Light, funny and poignant, DEGRASSI JUNIOR HIGH is a series with strong family …"
click at [511, 405] on div "Save" at bounding box center [507, 396] width 63 height 26
click at [659, 196] on span "Degrassi Junior High Season 3 ( 3 )" at bounding box center [643, 195] width 135 height 11
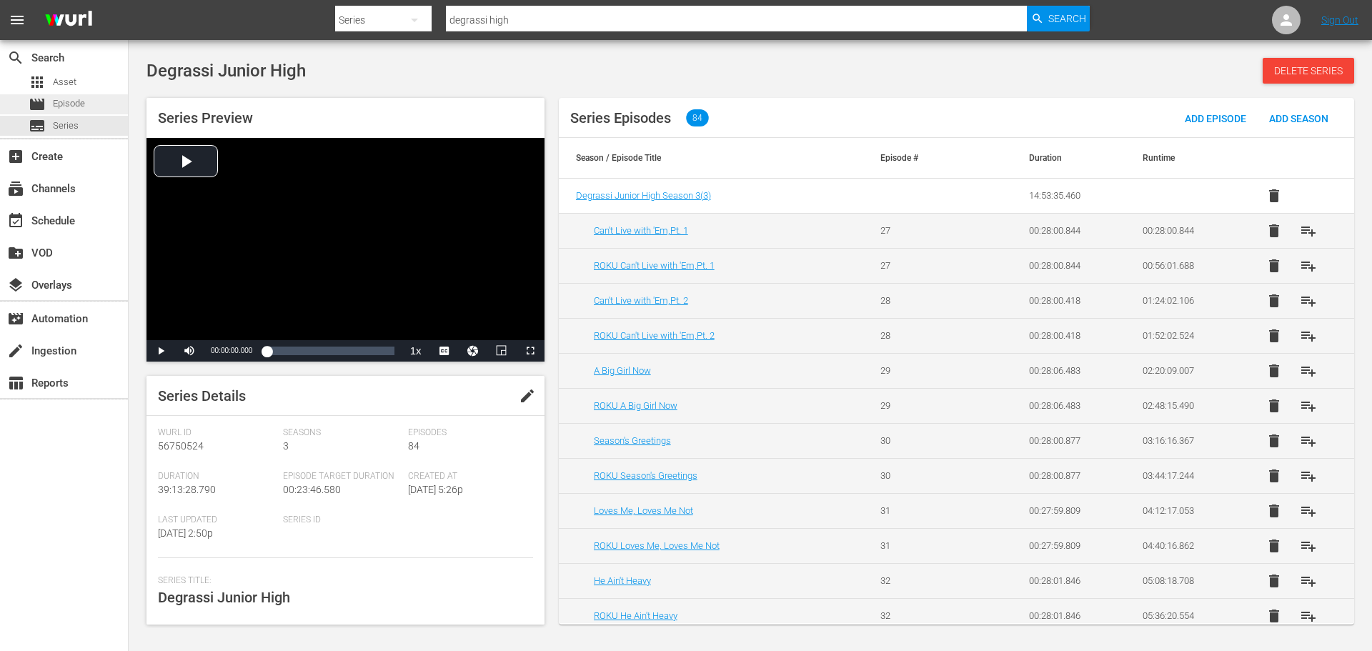
click at [51, 105] on div "movie Episode" at bounding box center [57, 104] width 56 height 20
